Goal: Information Seeking & Learning: Learn about a topic

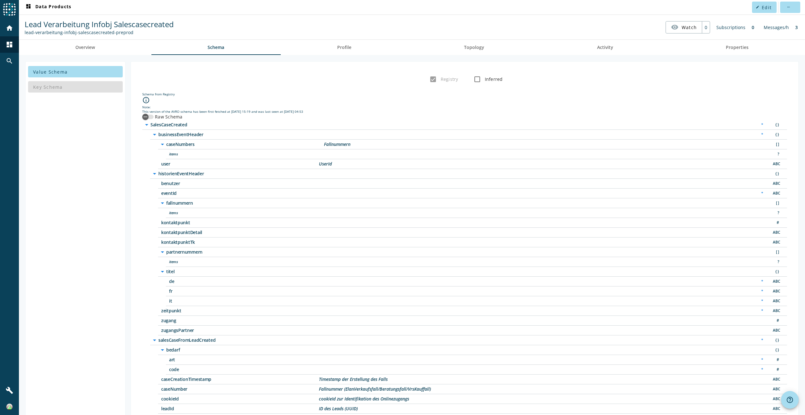
click at [148, 125] on icon "arrow_drop_down" at bounding box center [147, 125] width 8 height 8
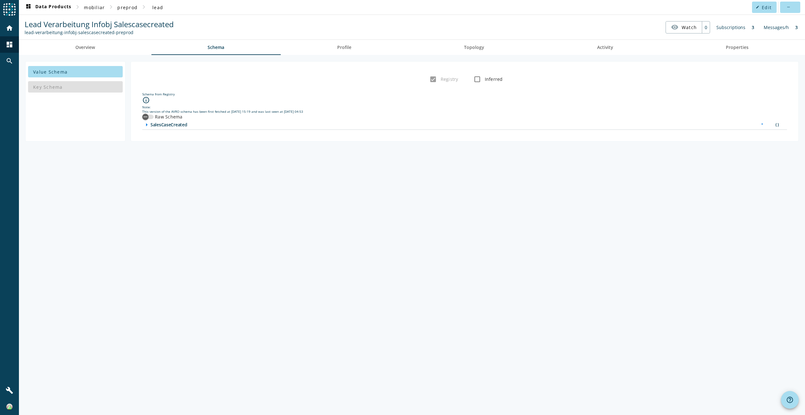
click at [148, 125] on icon "arrow_right" at bounding box center [147, 125] width 8 height 8
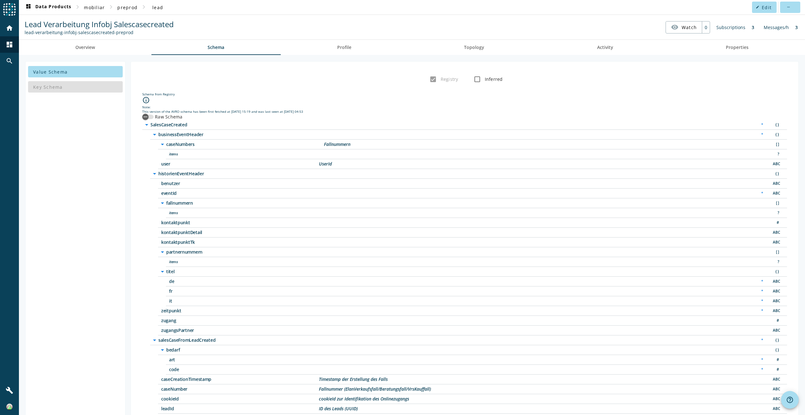
click at [155, 173] on icon "arrow_drop_down" at bounding box center [155, 174] width 8 height 8
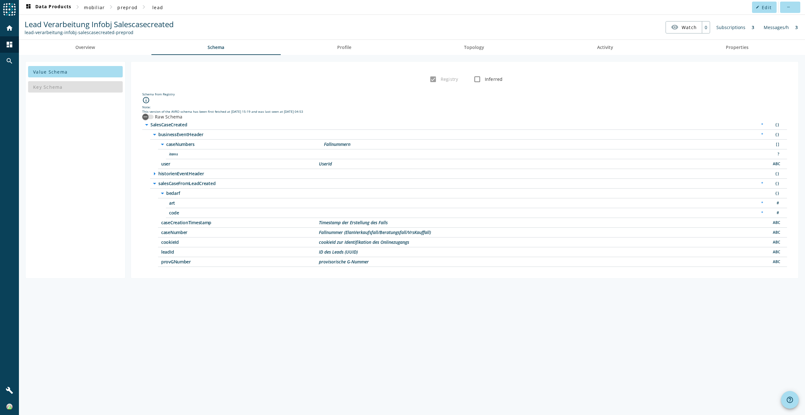
click at [157, 183] on icon "arrow_drop_down" at bounding box center [155, 184] width 8 height 8
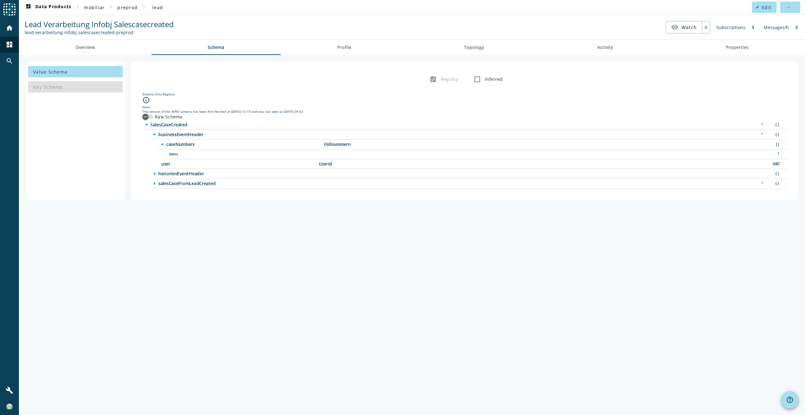
click at [152, 133] on icon "arrow_drop_down" at bounding box center [155, 135] width 8 height 8
click at [152, 133] on icon "arrow_right" at bounding box center [155, 135] width 8 height 8
click at [150, 111] on div "button" at bounding box center [145, 116] width 13 height 13
